Goal: Task Accomplishment & Management: Manage account settings

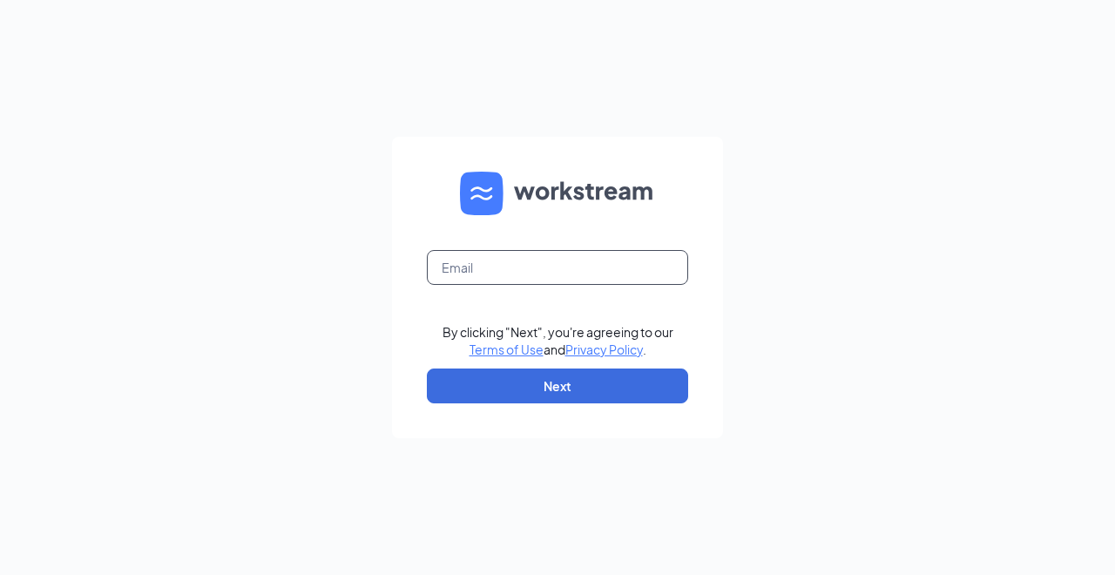
click at [538, 267] on input "text" at bounding box center [557, 267] width 261 height 35
type input "[PERSON_NAME][EMAIL_ADDRESS][PERSON_NAME][DOMAIN_NAME]"
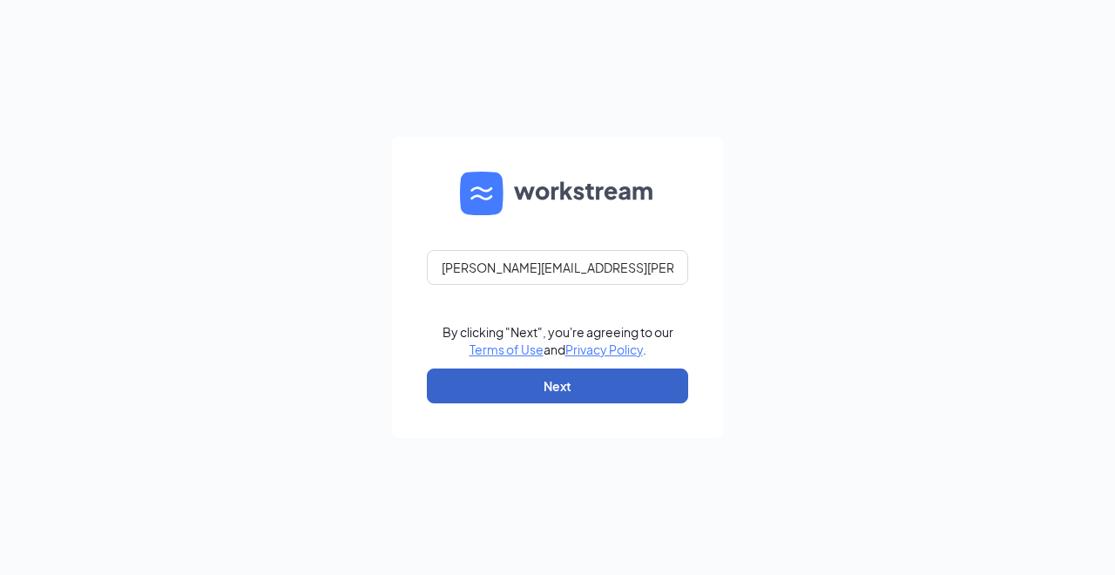
click at [526, 388] on button "Next" at bounding box center [557, 386] width 261 height 35
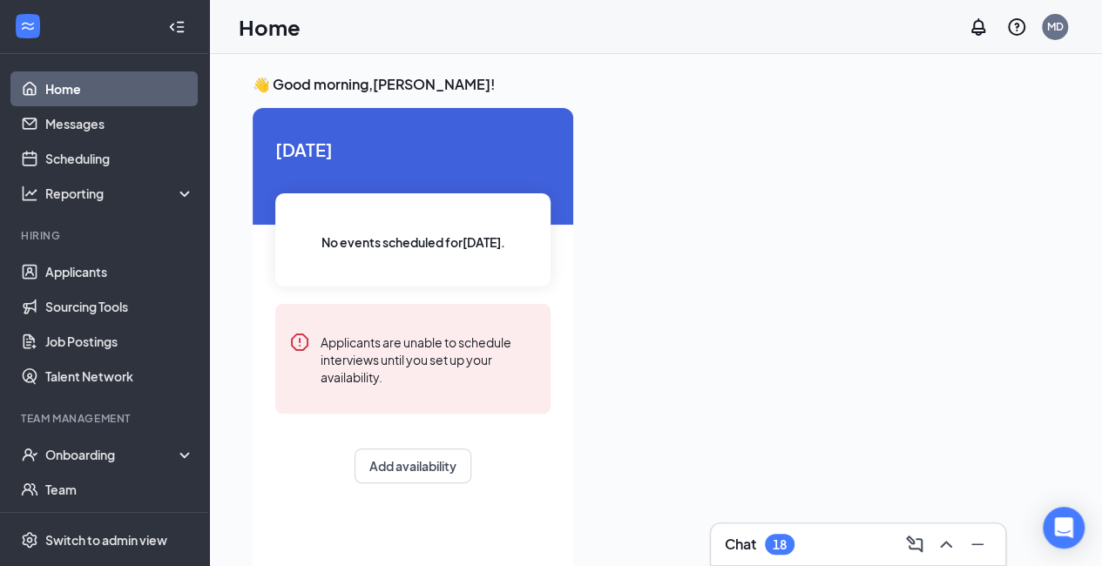
click at [91, 119] on link "Messages" at bounding box center [119, 123] width 149 height 35
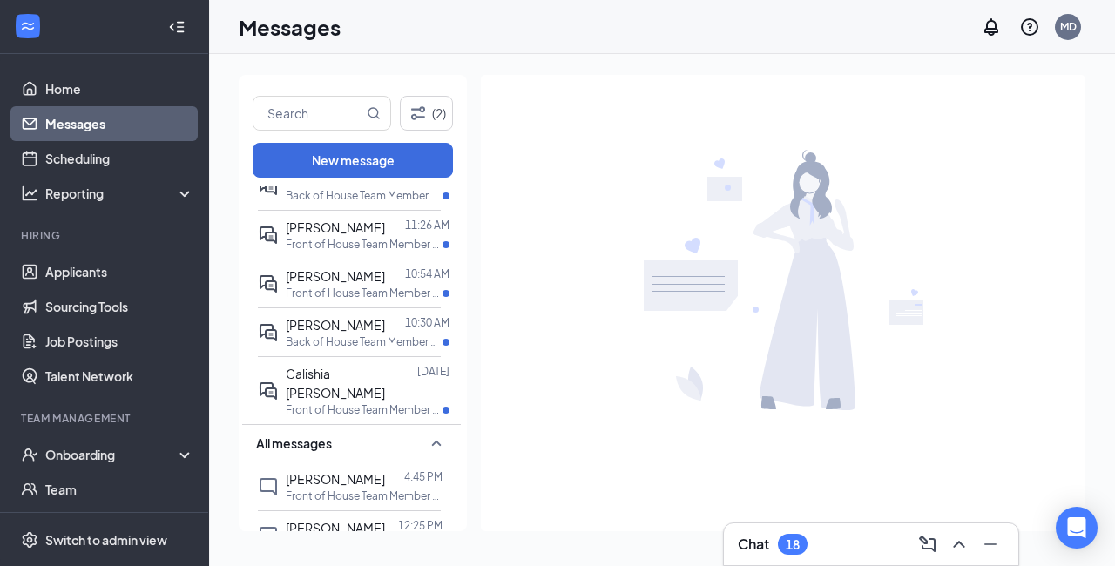
scroll to position [59, 0]
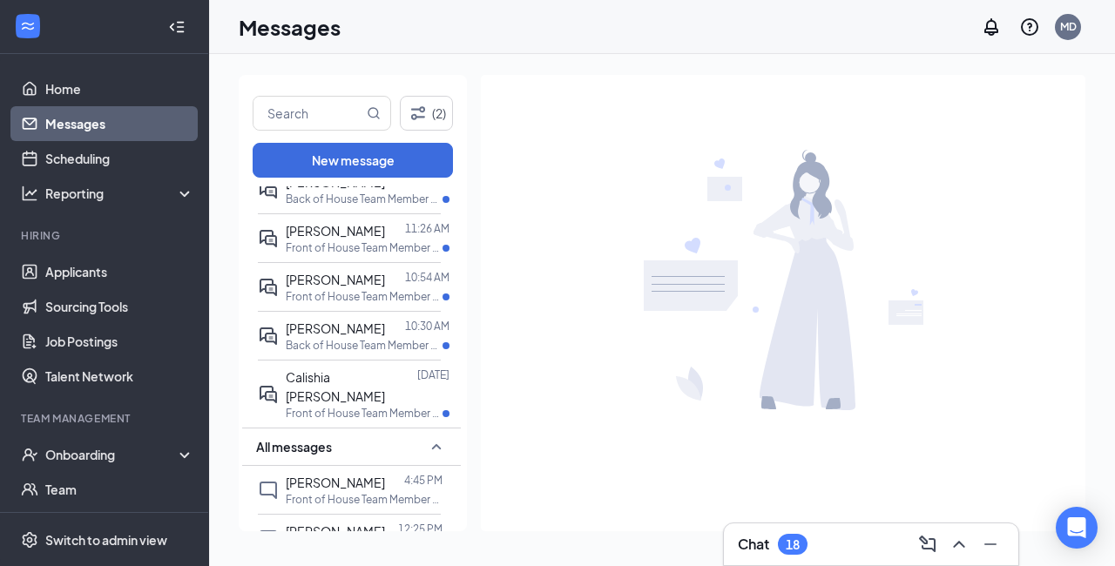
click at [332, 345] on p "Back of House Team Member at Sulphur Springs (TX)" at bounding box center [364, 345] width 157 height 15
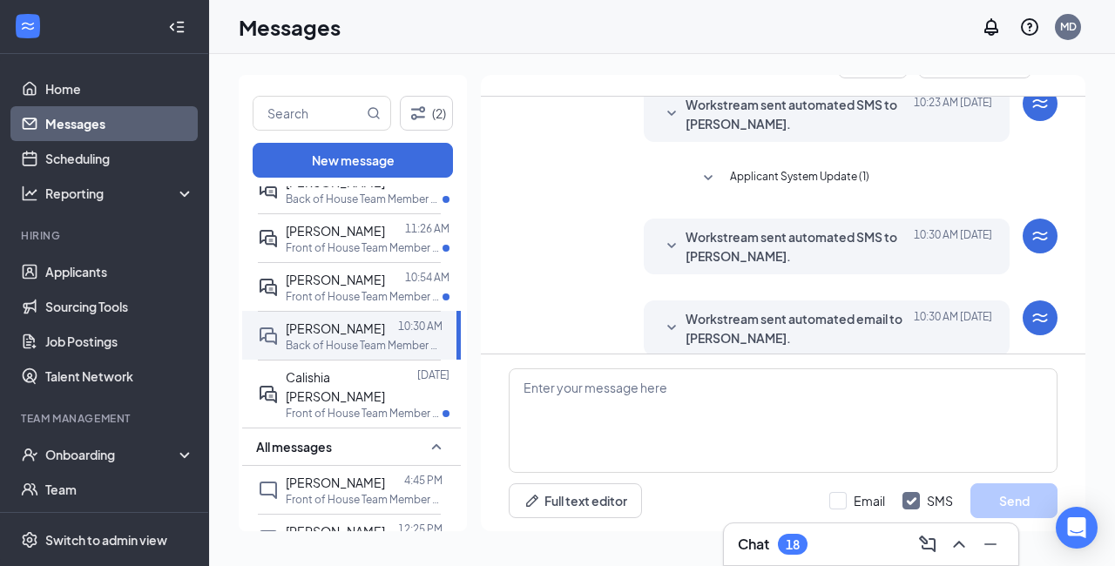
scroll to position [535, 0]
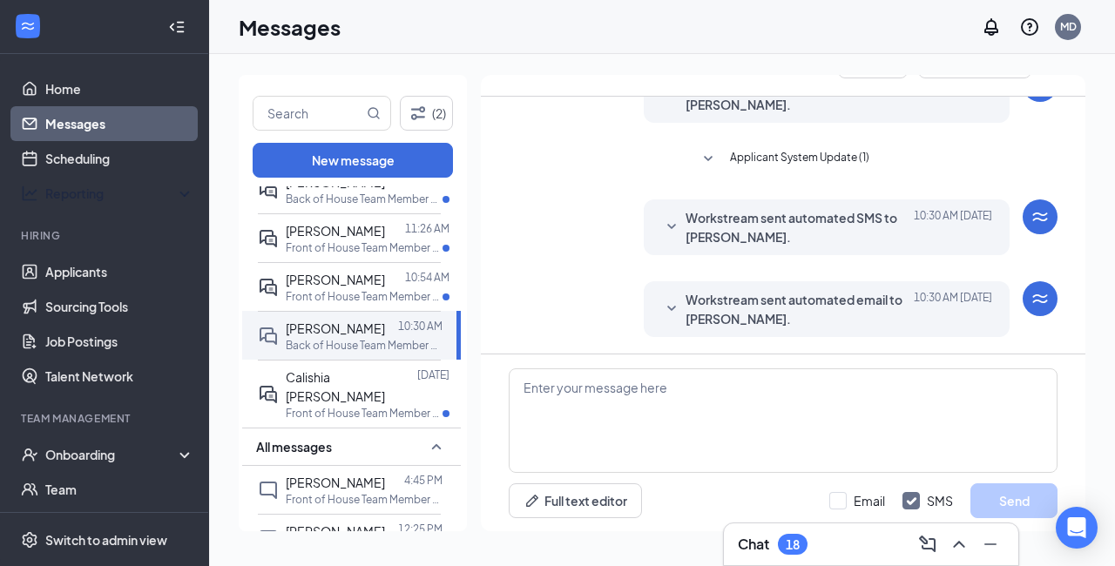
click at [290, 279] on span "Makayla Cockerham" at bounding box center [335, 280] width 99 height 16
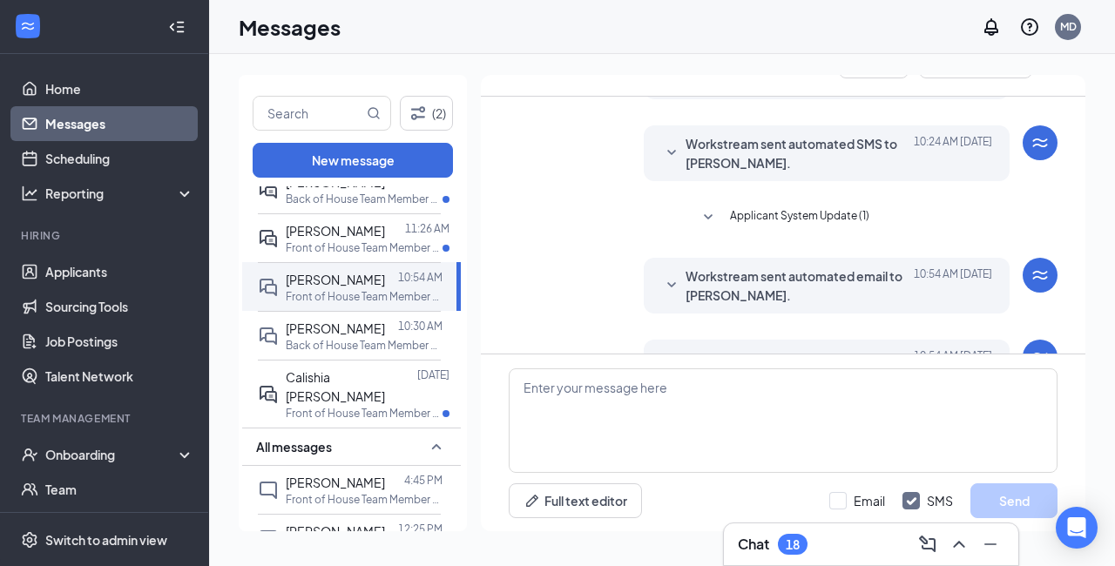
scroll to position [913, 0]
click at [351, 398] on span "Calishia Beachum" at bounding box center [335, 386] width 99 height 35
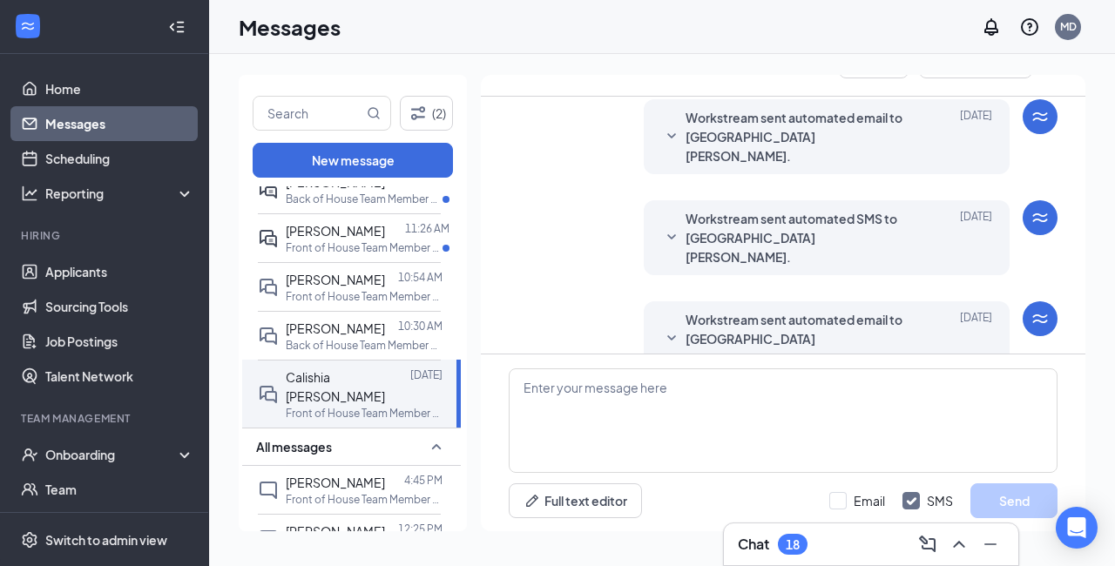
scroll to position [875, 0]
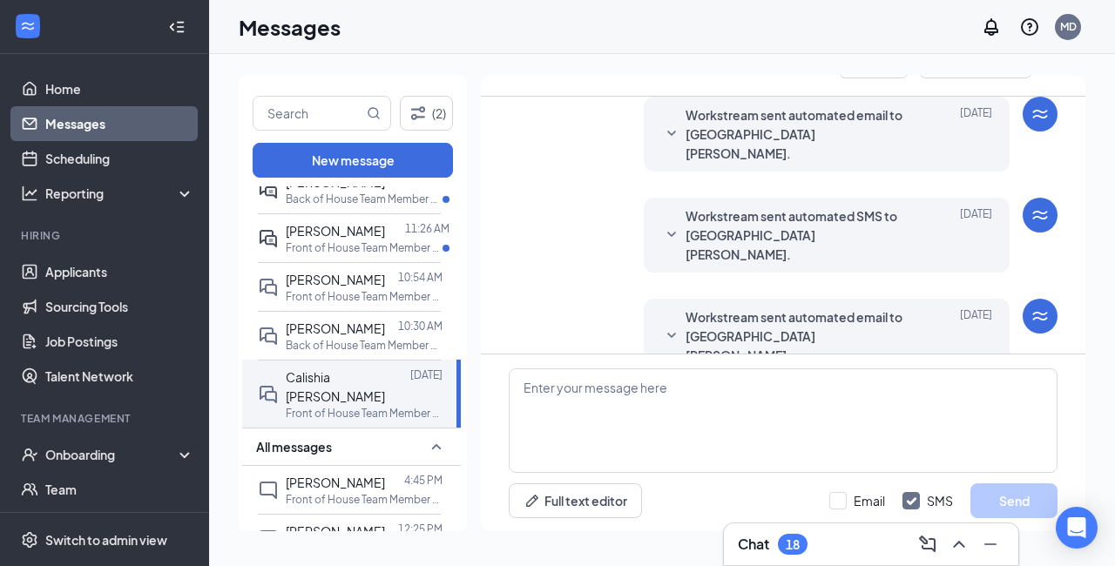
click at [326, 226] on span "Kendall Ragsdill" at bounding box center [335, 231] width 99 height 16
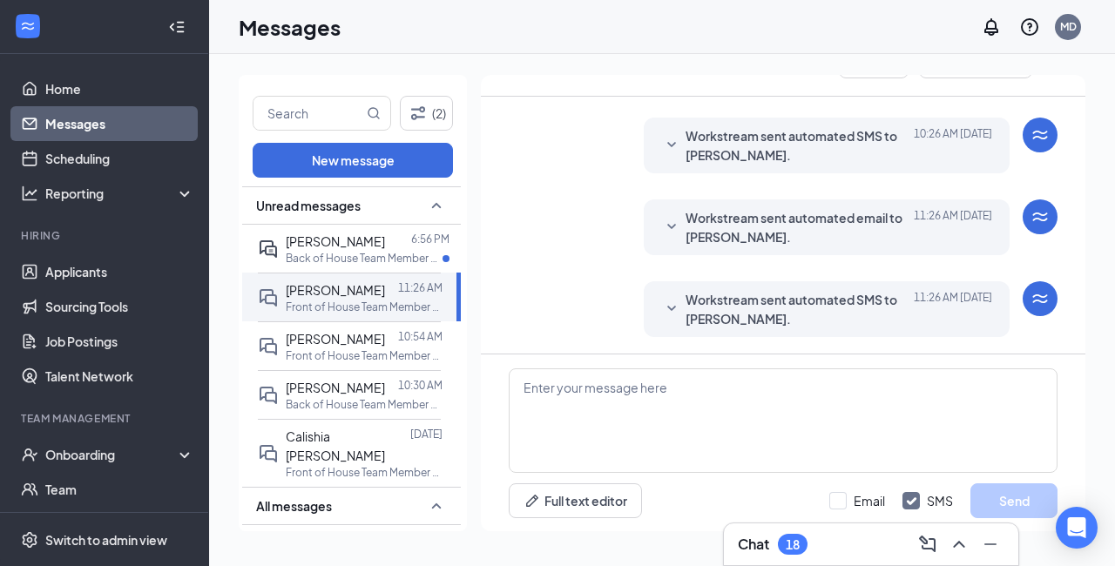
click at [321, 235] on span "Caitlyn Garza" at bounding box center [335, 242] width 99 height 16
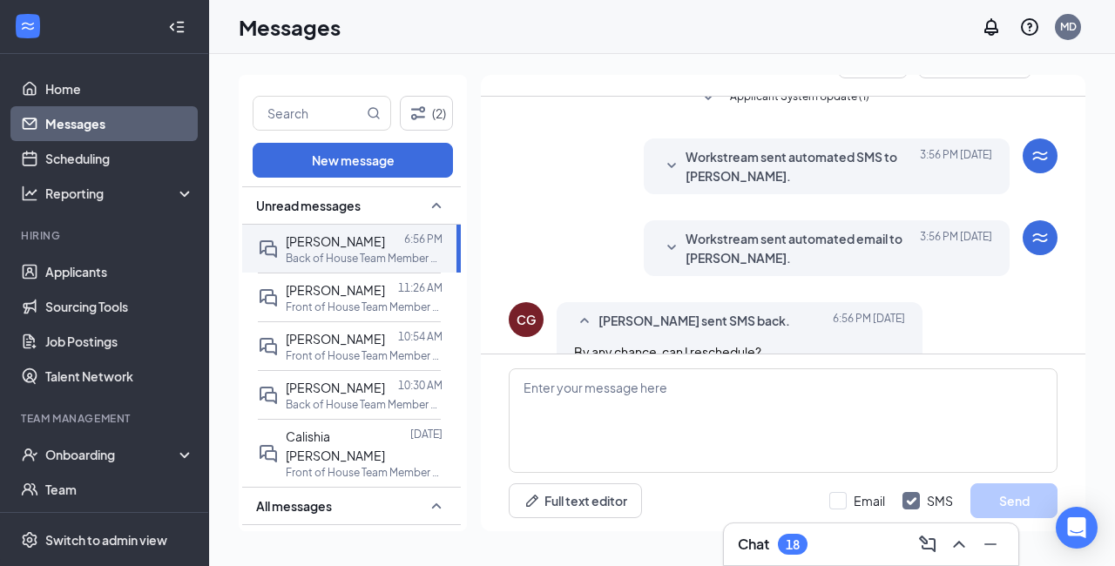
scroll to position [566, 0]
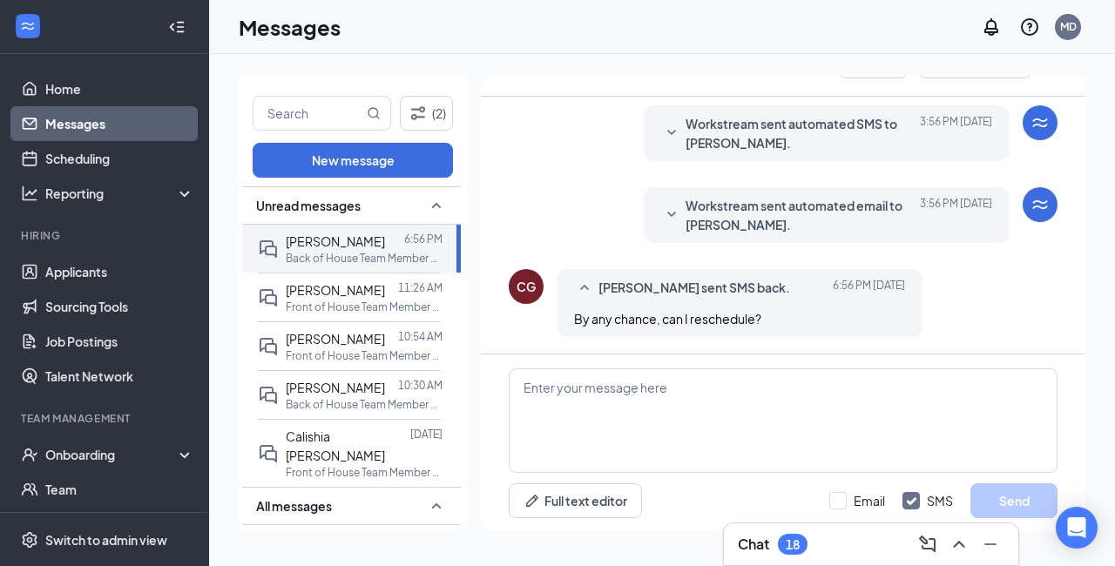
click at [645, 289] on span "Caitlyn Garza sent SMS back." at bounding box center [695, 288] width 192 height 21
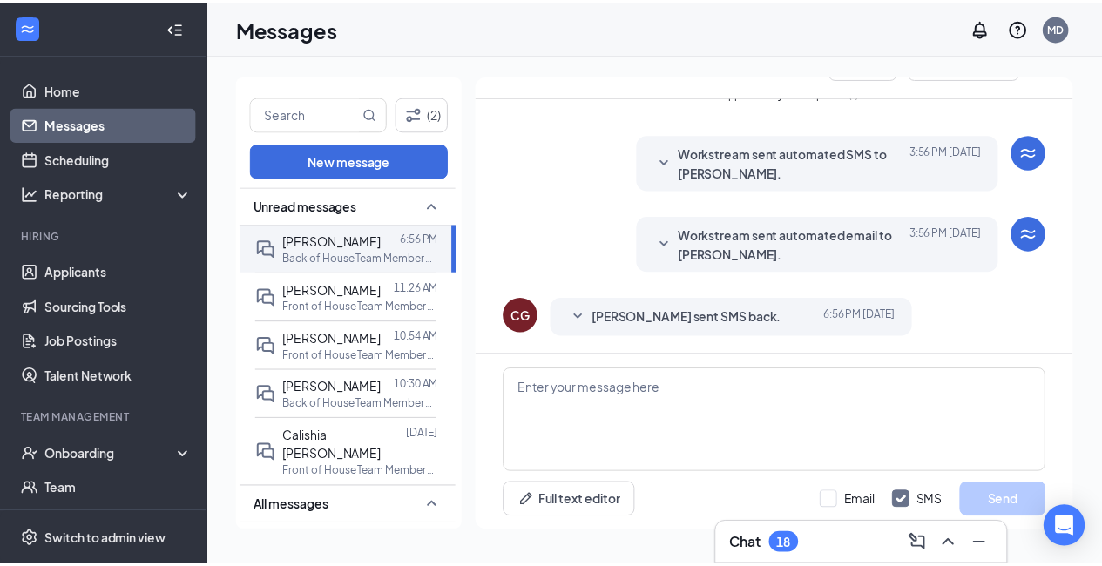
scroll to position [537, 0]
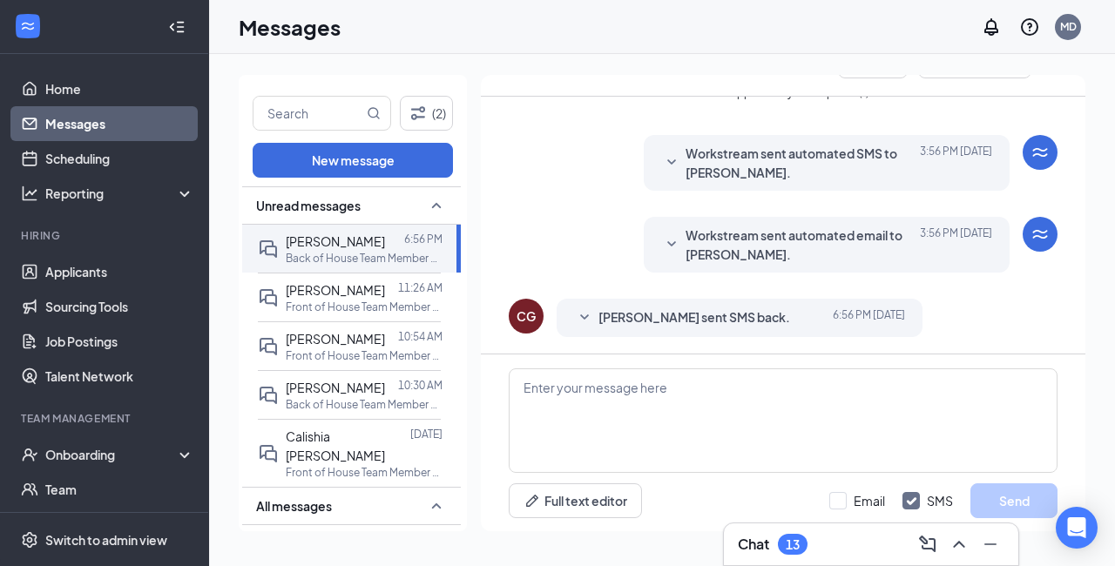
click at [104, 281] on link "Applicants" at bounding box center [119, 271] width 149 height 35
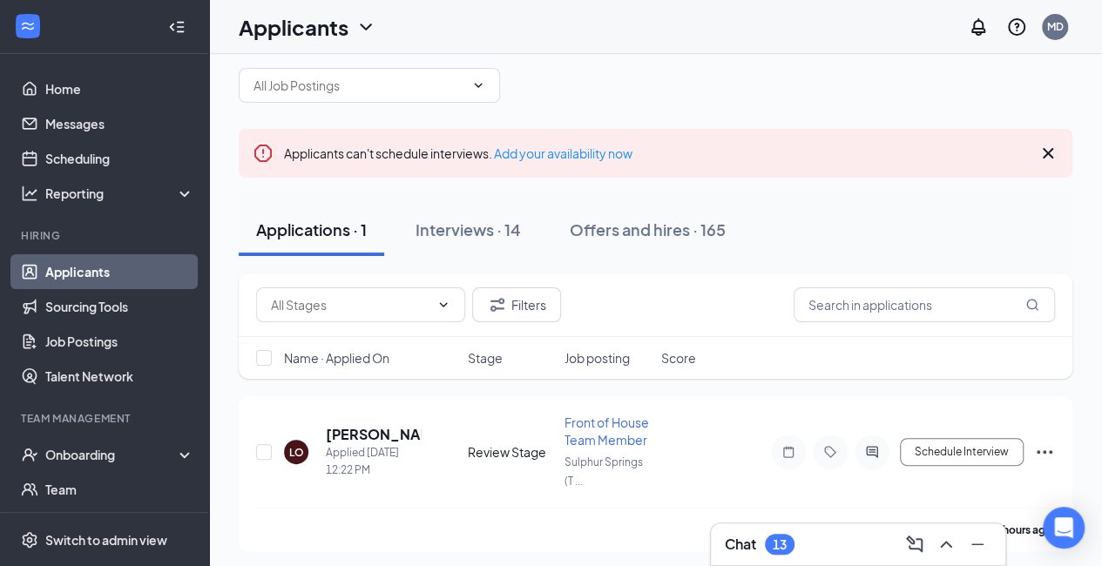
scroll to position [27, 0]
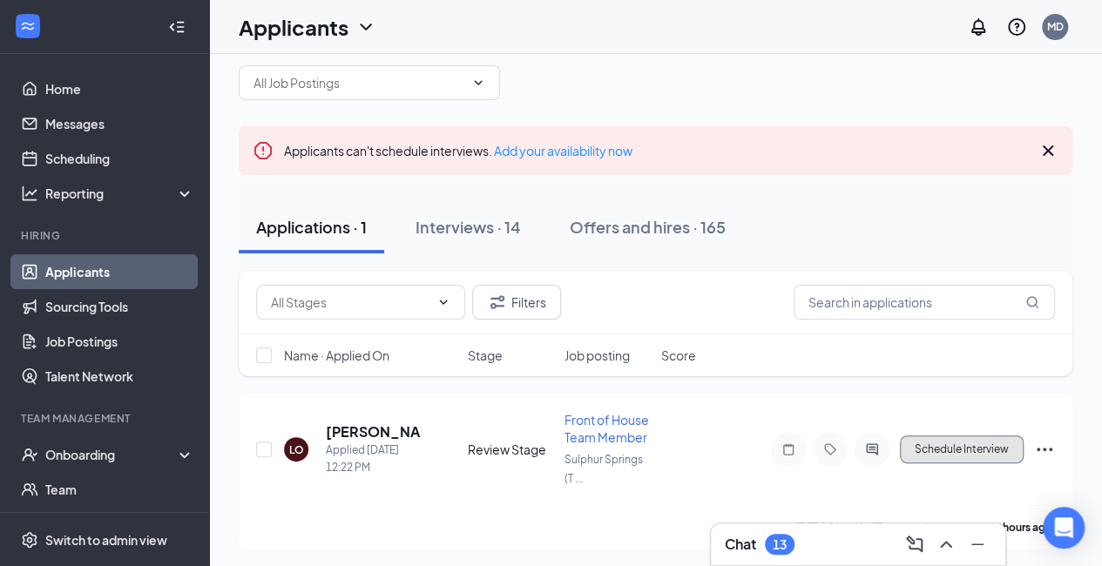
click at [964, 446] on button "Schedule Interview" at bounding box center [962, 450] width 124 height 28
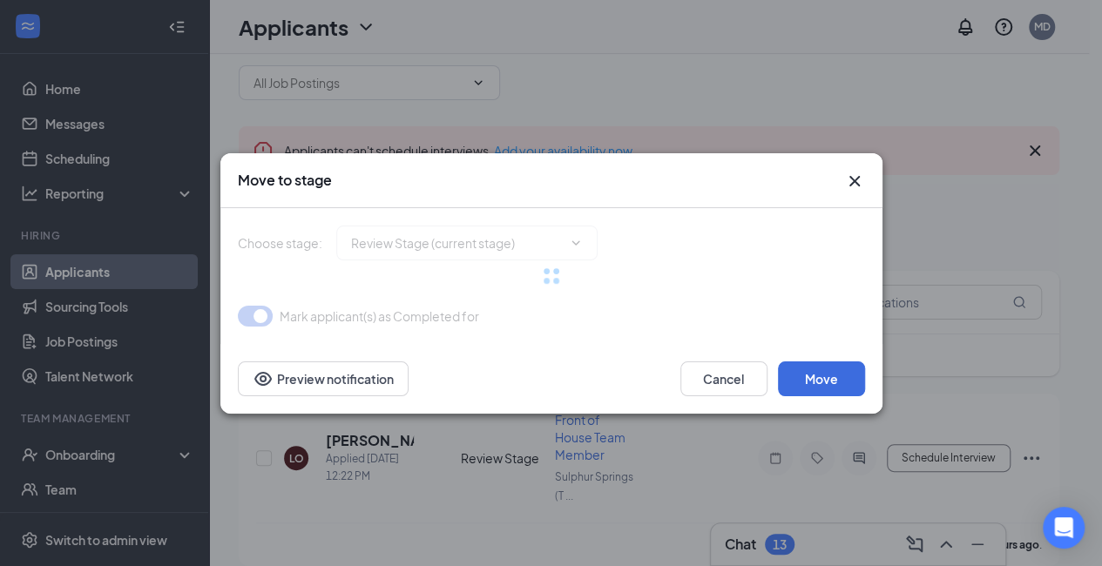
type input "Onsite Interview (next stage)"
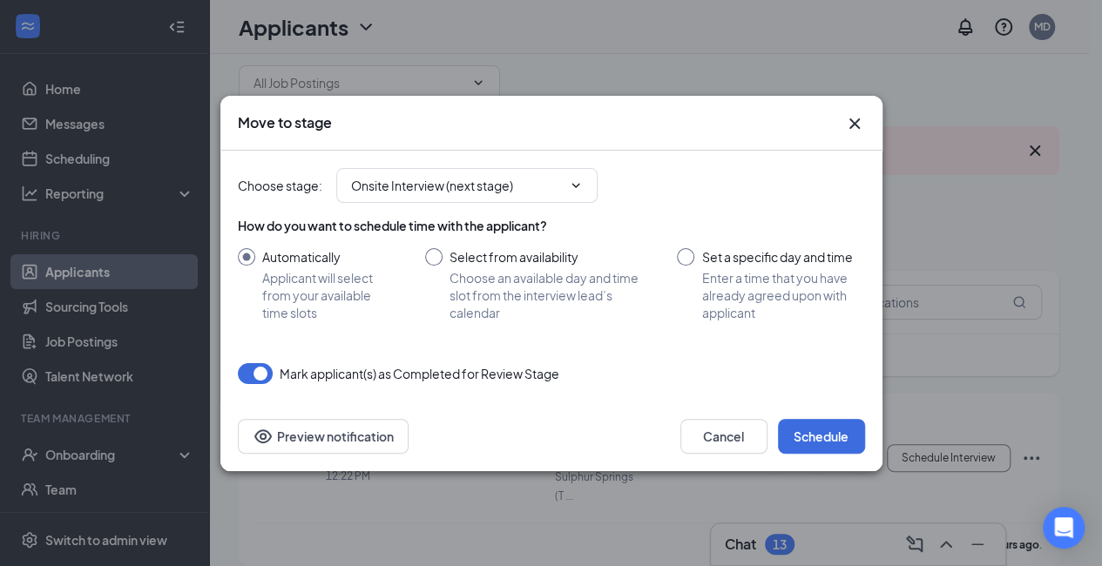
click at [813, 443] on button "Schedule" at bounding box center [821, 436] width 87 height 35
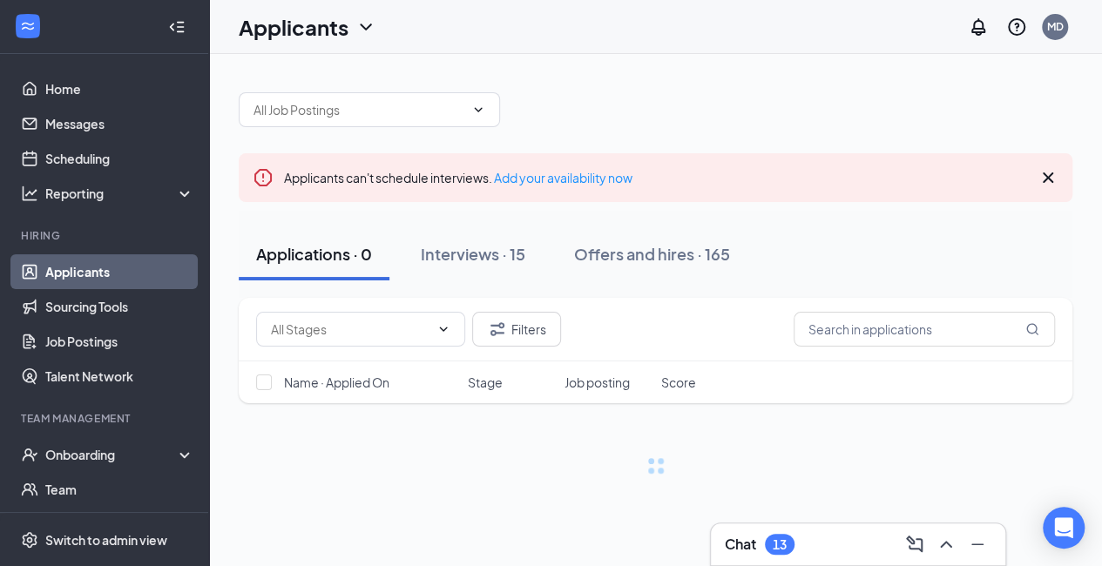
scroll to position [0, 0]
click at [495, 251] on div "Interviews · 15" at bounding box center [473, 254] width 105 height 22
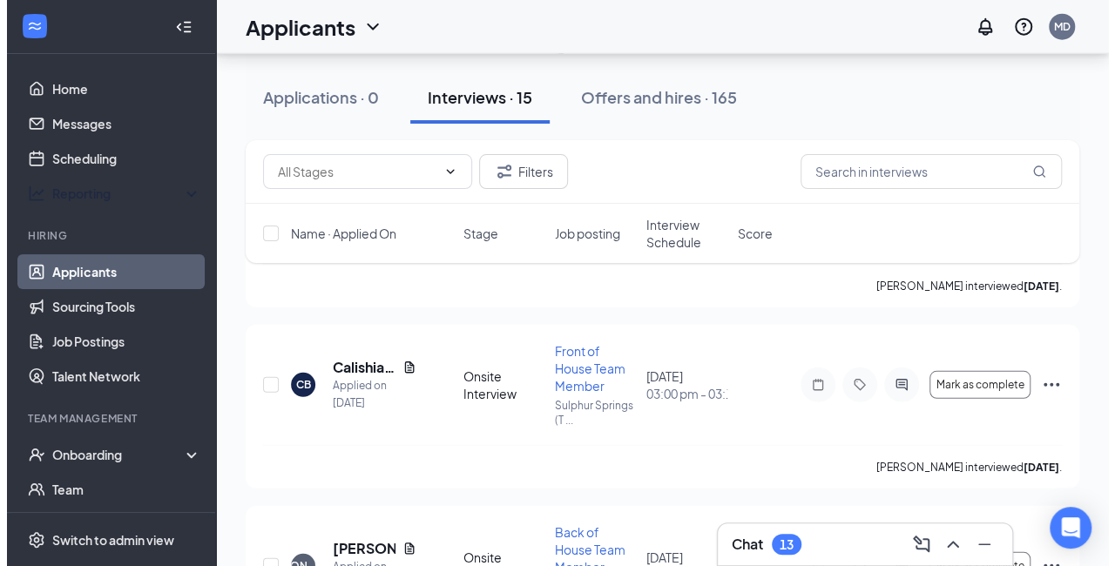
scroll to position [2225, 0]
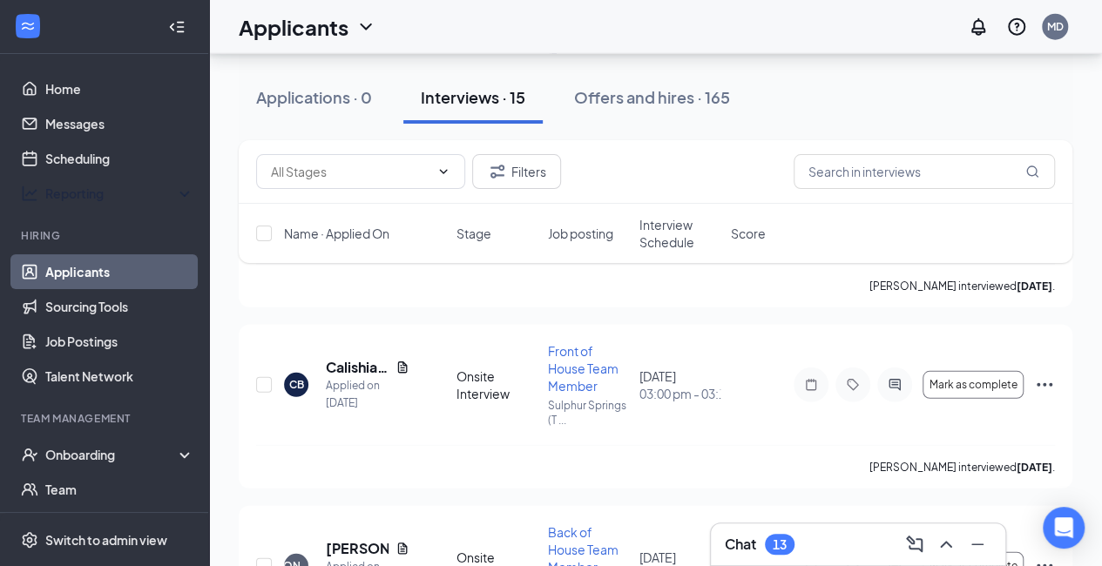
click at [354, 362] on h5 "Calishia Beachum" at bounding box center [357, 367] width 63 height 19
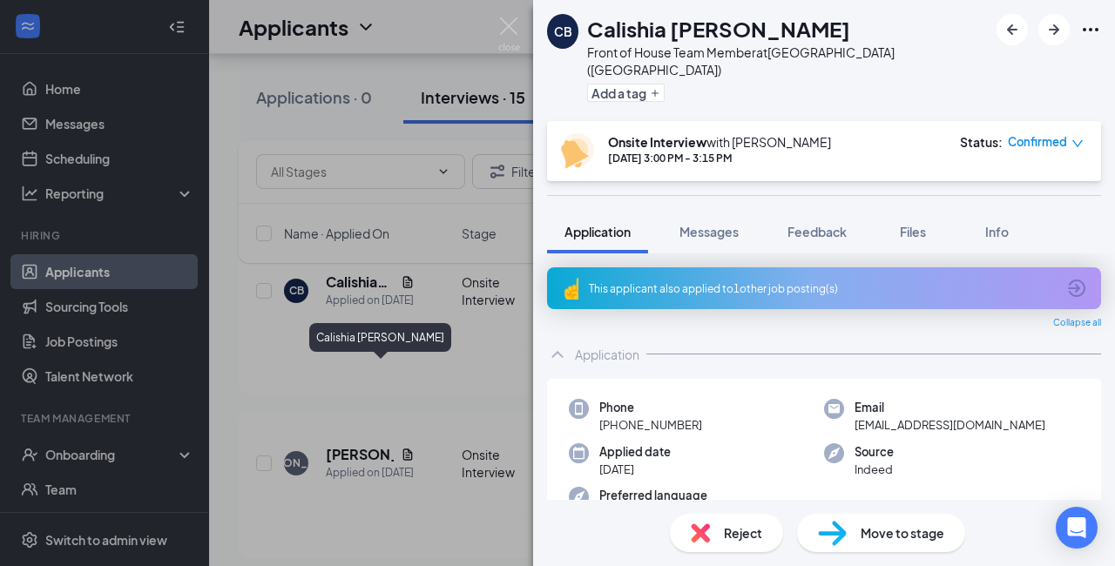
click at [702, 224] on span "Messages" at bounding box center [709, 232] width 59 height 16
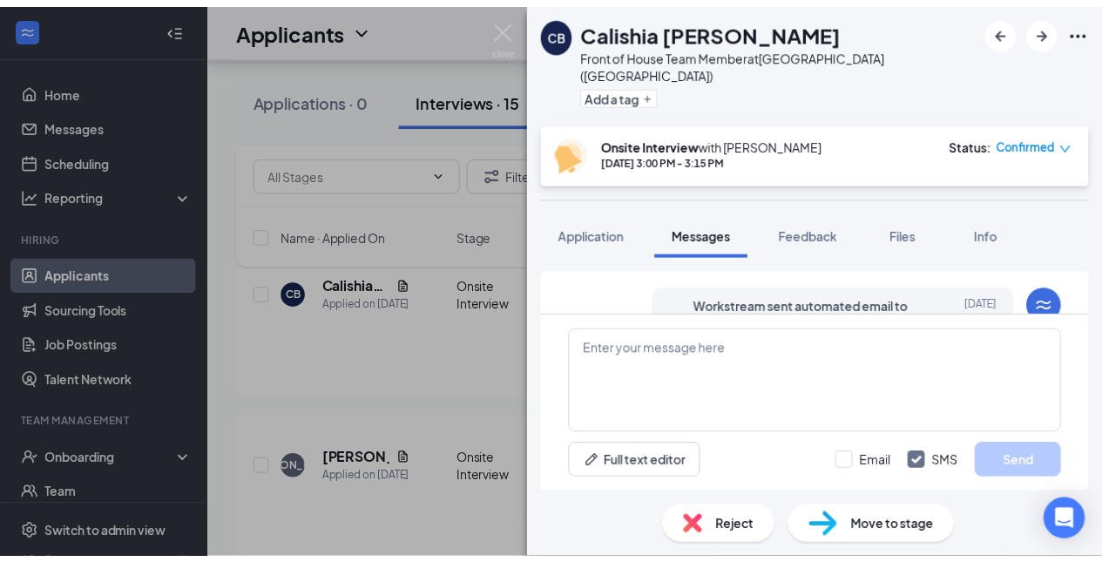
scroll to position [1052, 0]
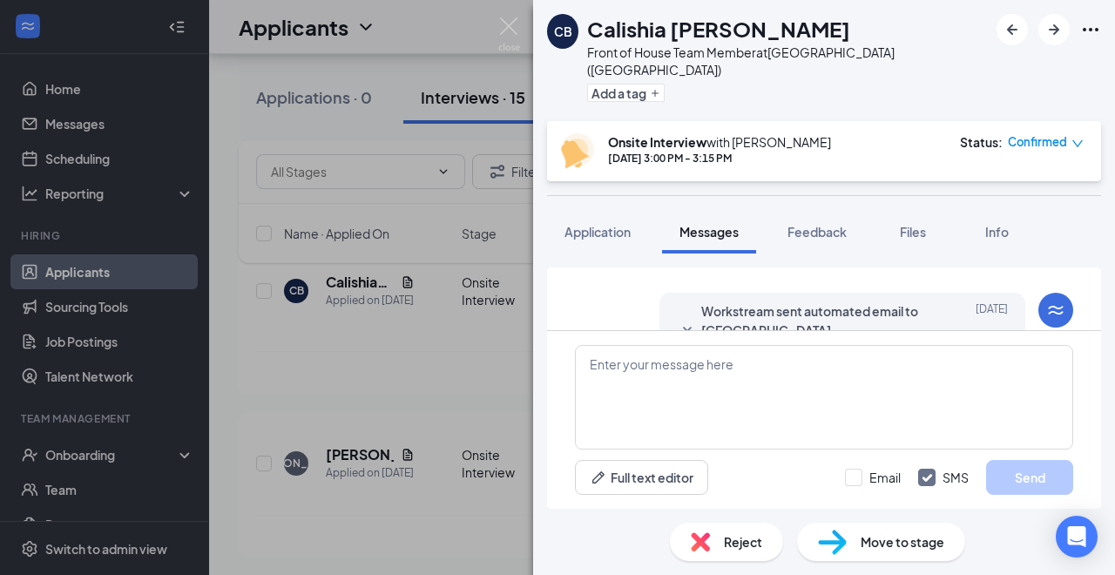
click at [85, 126] on div "CB Calishia Beachum Front of House Team Member at Sulphur Springs (TX) Add a ta…" at bounding box center [557, 287] width 1115 height 575
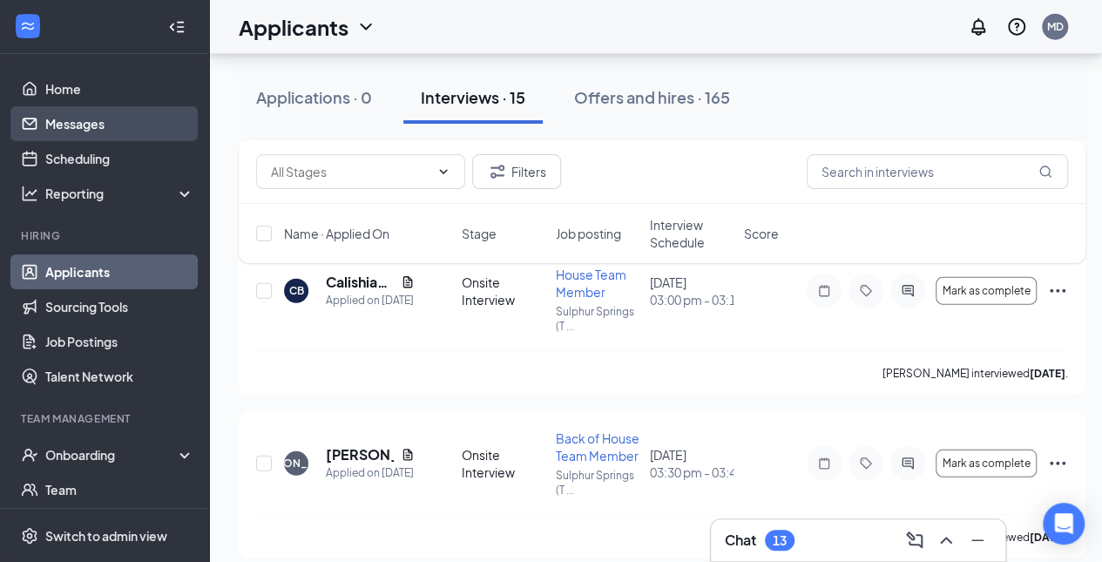
click at [82, 124] on link "Messages" at bounding box center [119, 123] width 149 height 35
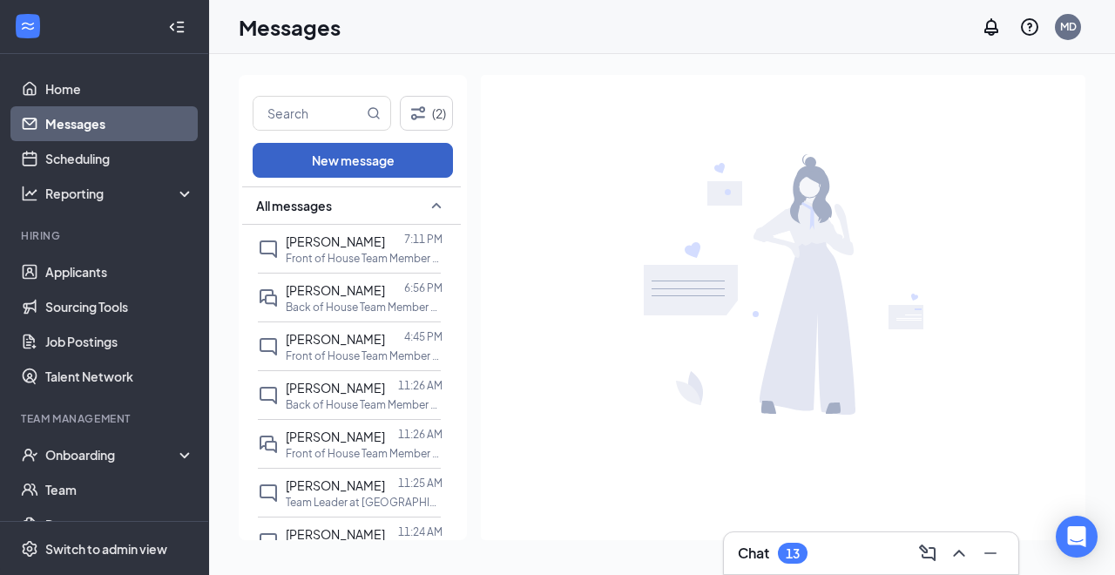
click at [327, 143] on button "New message" at bounding box center [353, 160] width 200 height 35
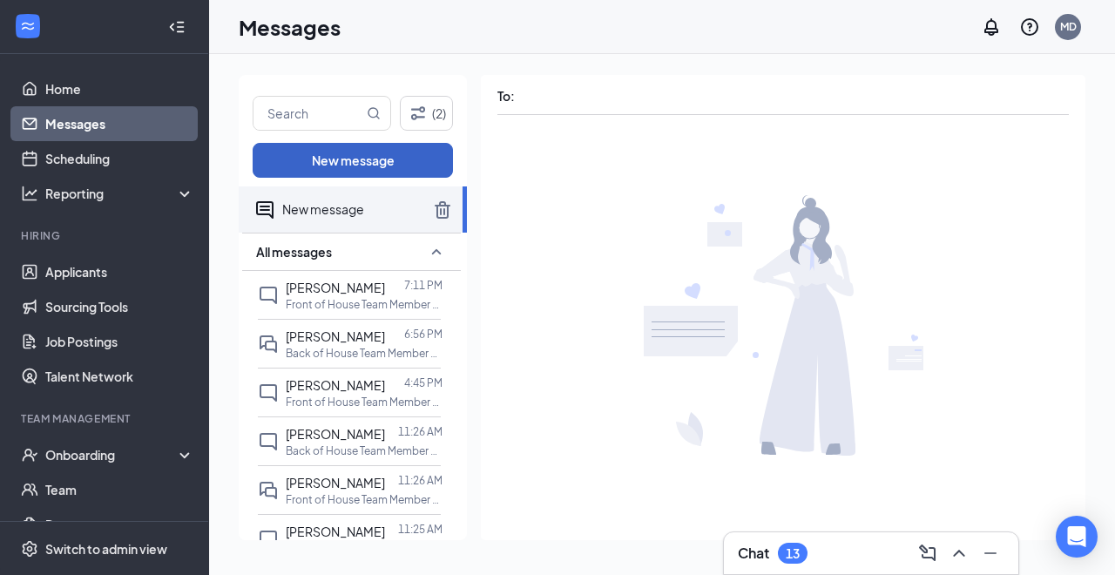
click at [327, 143] on button "New message" at bounding box center [353, 160] width 200 height 35
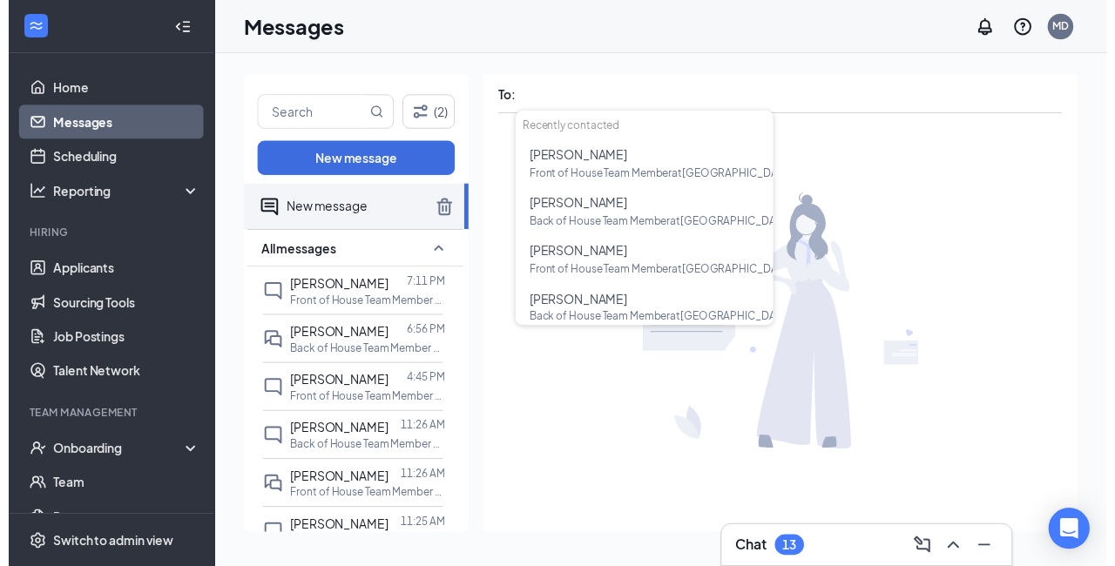
scroll to position [312, 0]
